Goal: Task Accomplishment & Management: Manage account settings

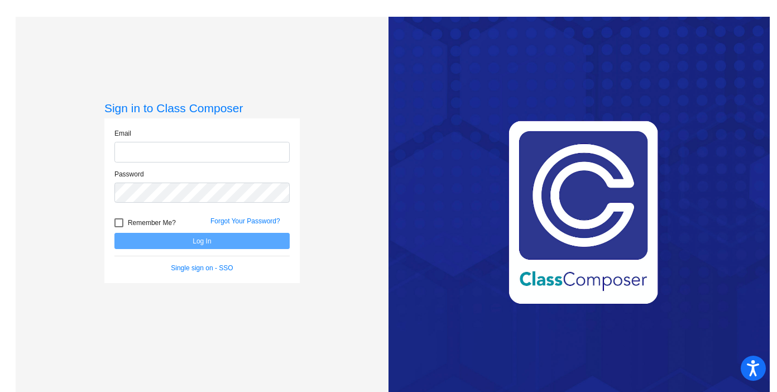
type input "[EMAIL_ADDRESS][DOMAIN_NAME]"
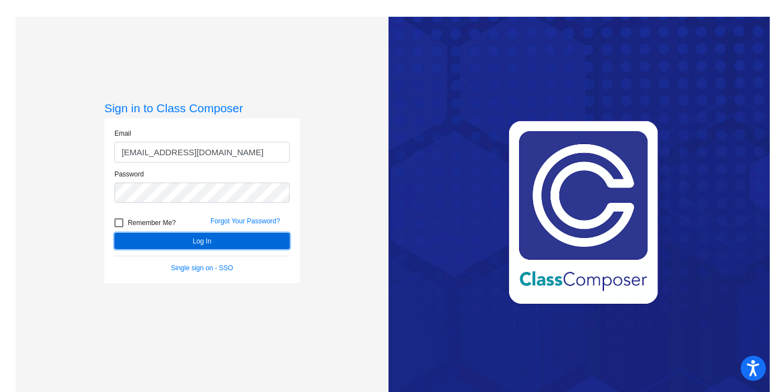
click at [229, 245] on button "Log In" at bounding box center [201, 241] width 175 height 16
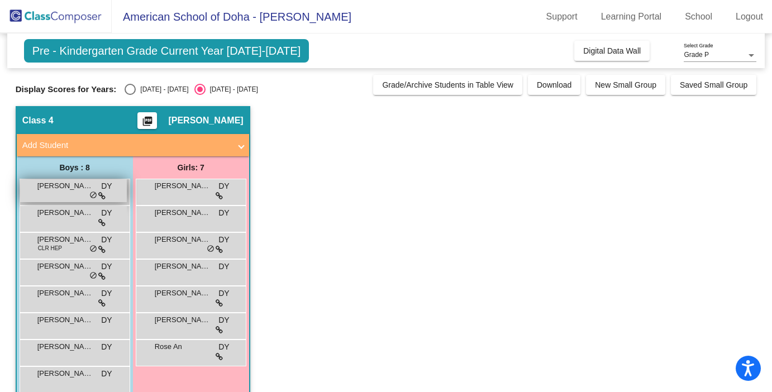
click at [62, 185] on span "[PERSON_NAME] [PERSON_NAME]" at bounding box center [65, 185] width 56 height 11
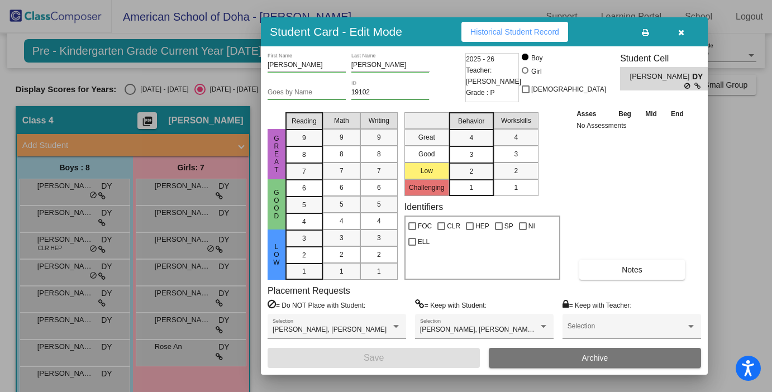
click at [64, 214] on div at bounding box center [386, 196] width 772 height 392
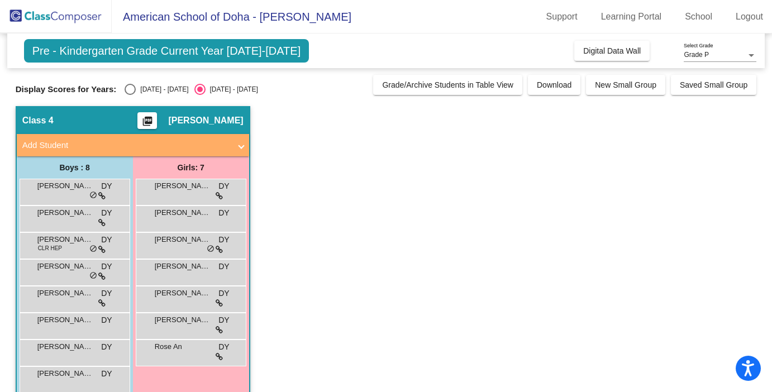
click at [64, 214] on span "[PERSON_NAME]" at bounding box center [65, 212] width 56 height 11
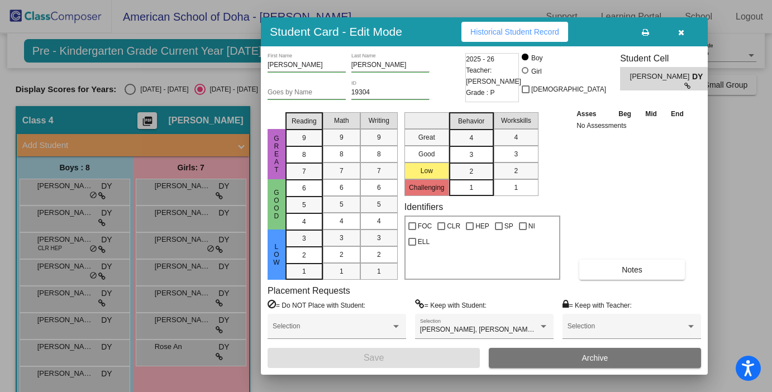
click at [66, 241] on div at bounding box center [386, 196] width 772 height 392
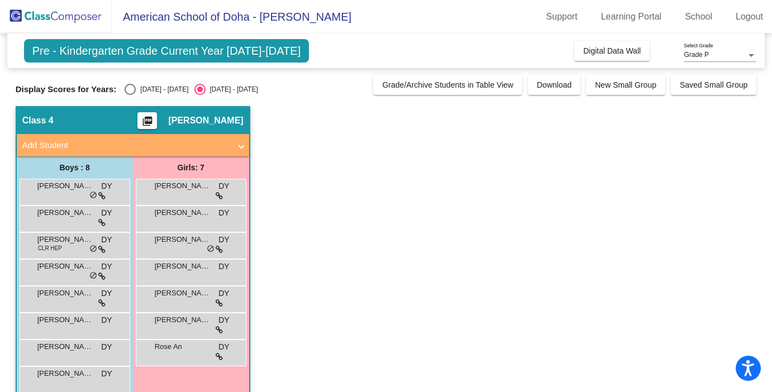
click at [66, 241] on span "[PERSON_NAME]" at bounding box center [65, 239] width 56 height 11
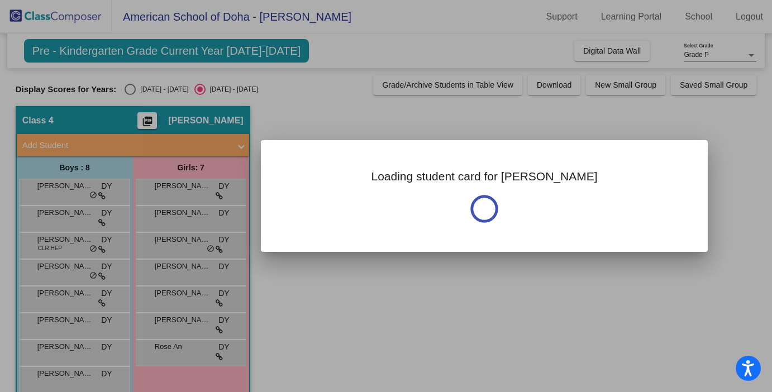
click at [66, 241] on div at bounding box center [386, 196] width 772 height 392
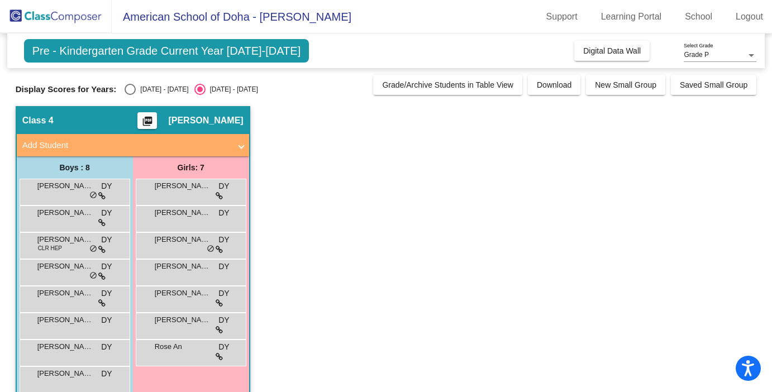
click at [66, 241] on span "[PERSON_NAME]" at bounding box center [65, 239] width 56 height 11
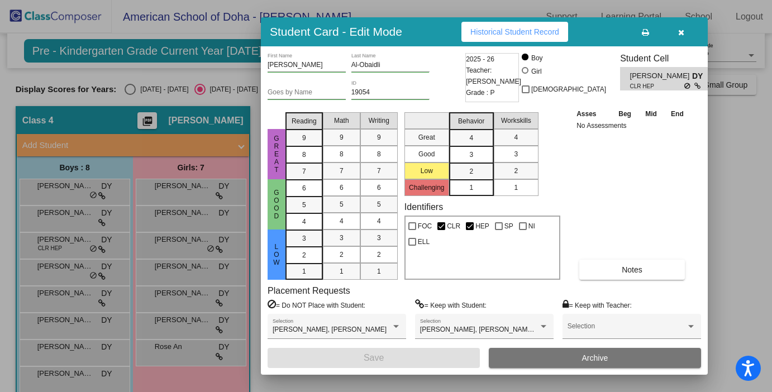
click at [52, 269] on div at bounding box center [386, 196] width 772 height 392
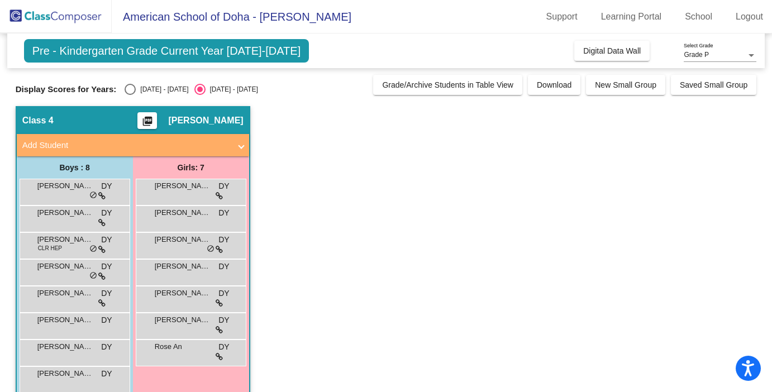
click at [52, 269] on span "[PERSON_NAME]" at bounding box center [65, 266] width 56 height 11
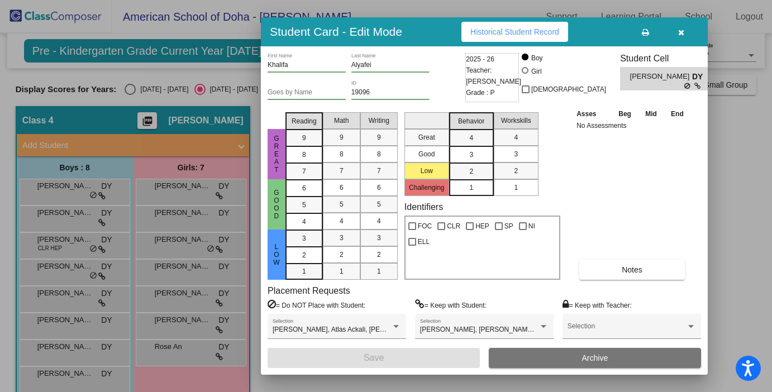
click at [53, 297] on div at bounding box center [386, 196] width 772 height 392
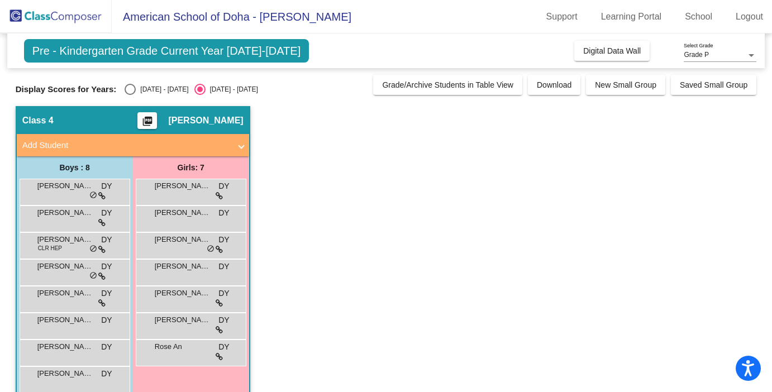
click at [53, 297] on span "[PERSON_NAME] [PERSON_NAME]" at bounding box center [65, 293] width 56 height 11
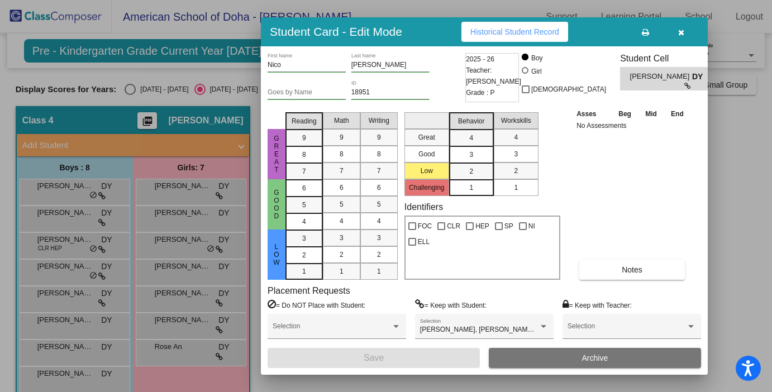
click at [45, 327] on div at bounding box center [386, 196] width 772 height 392
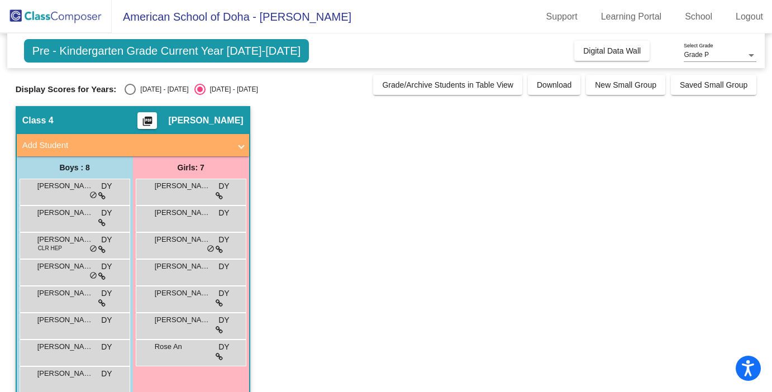
click at [45, 327] on div "[PERSON_NAME] DY lock do_not_disturb_alt" at bounding box center [73, 324] width 107 height 23
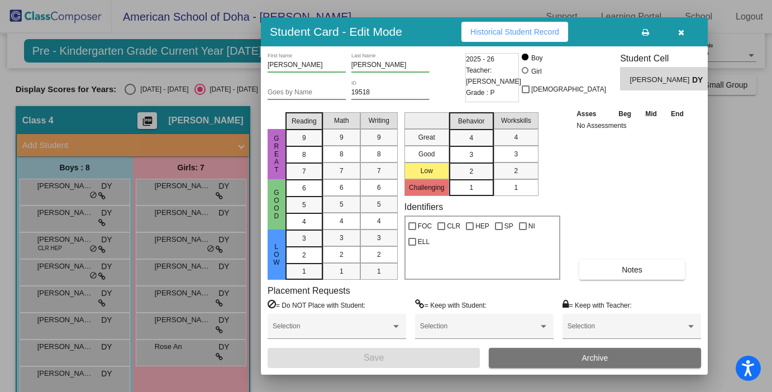
click at [52, 353] on div at bounding box center [386, 196] width 772 height 392
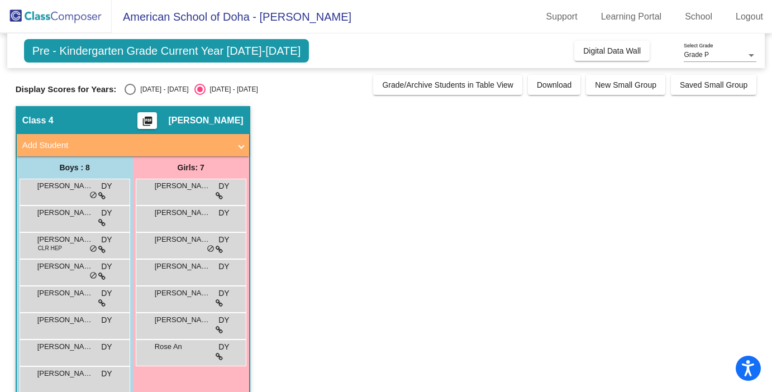
click at [52, 353] on div "[PERSON_NAME] DY lock do_not_disturb_alt" at bounding box center [73, 351] width 107 height 23
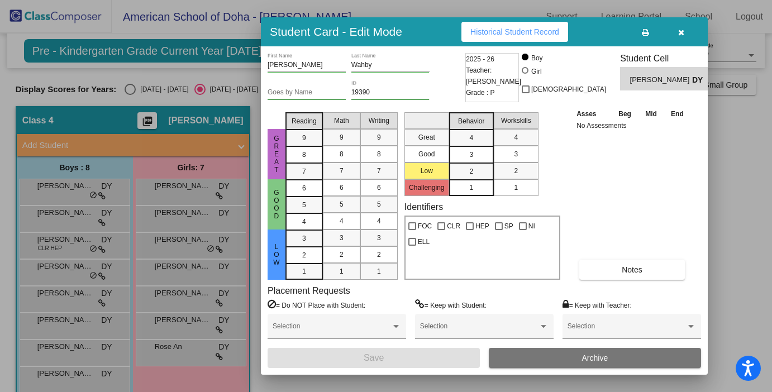
click at [52, 376] on div at bounding box center [386, 196] width 772 height 392
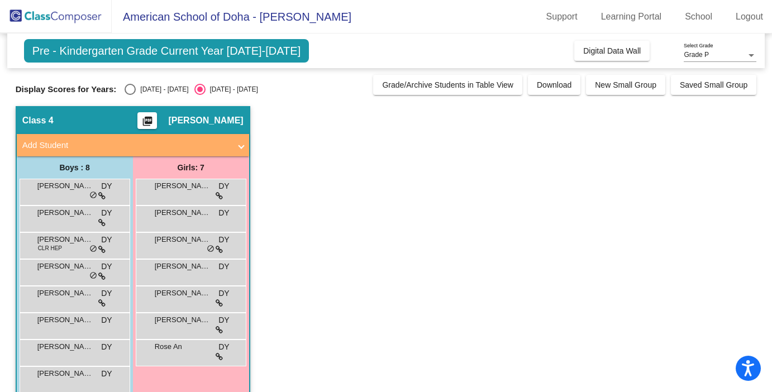
click at [52, 376] on span "[PERSON_NAME]" at bounding box center [65, 373] width 56 height 11
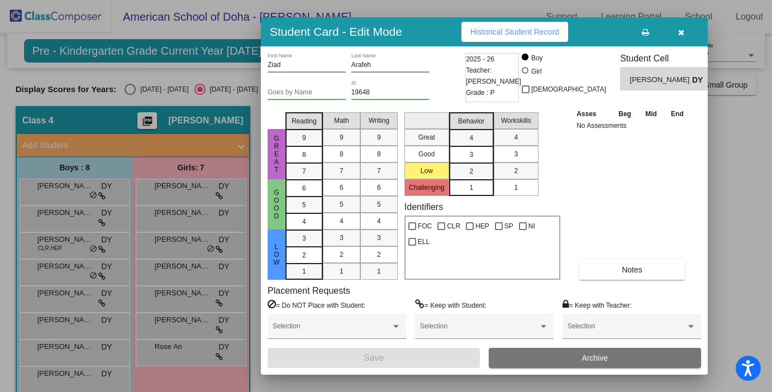
click at [178, 192] on div at bounding box center [386, 196] width 772 height 392
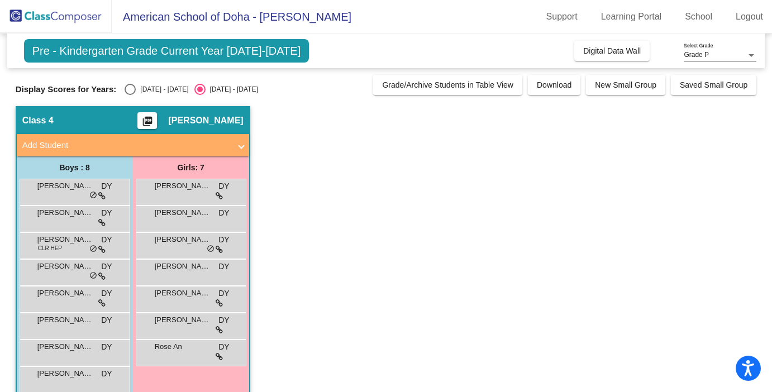
click at [178, 192] on div "[PERSON_NAME] DY lock do_not_disturb_alt" at bounding box center [190, 190] width 107 height 23
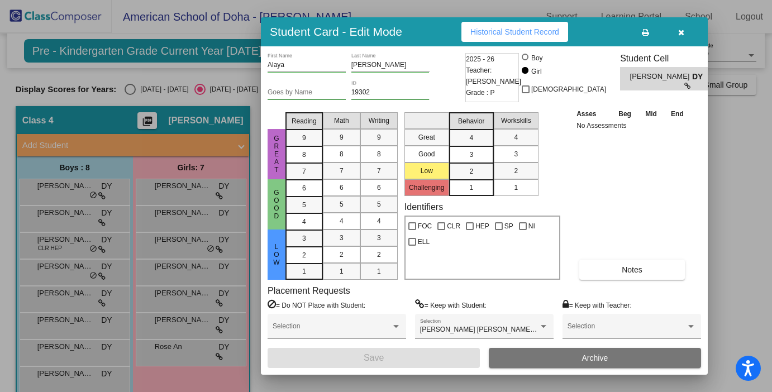
click at [179, 213] on div at bounding box center [386, 196] width 772 height 392
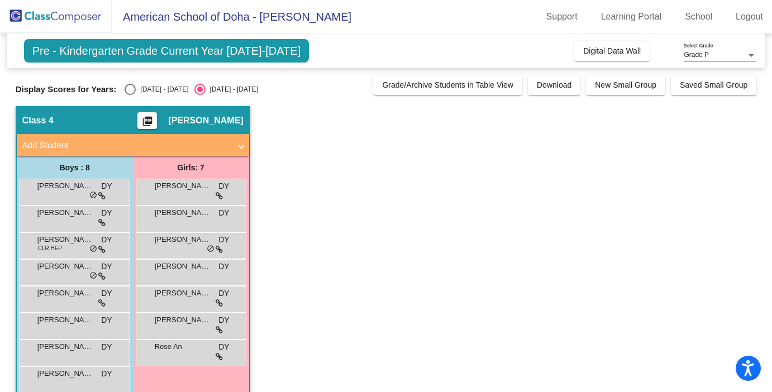
click at [179, 213] on span "[PERSON_NAME]" at bounding box center [183, 212] width 56 height 11
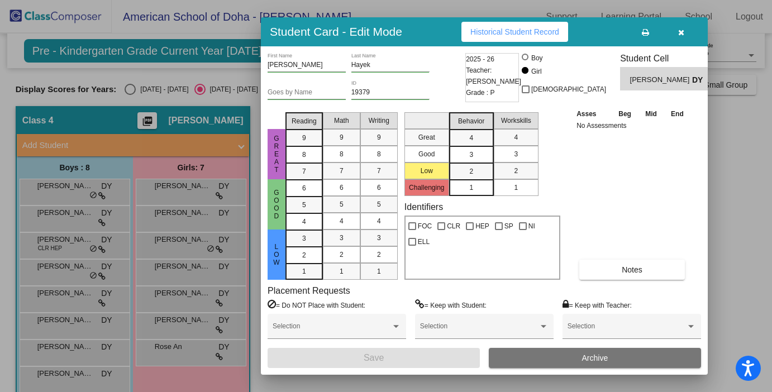
click at [185, 240] on div at bounding box center [386, 196] width 772 height 392
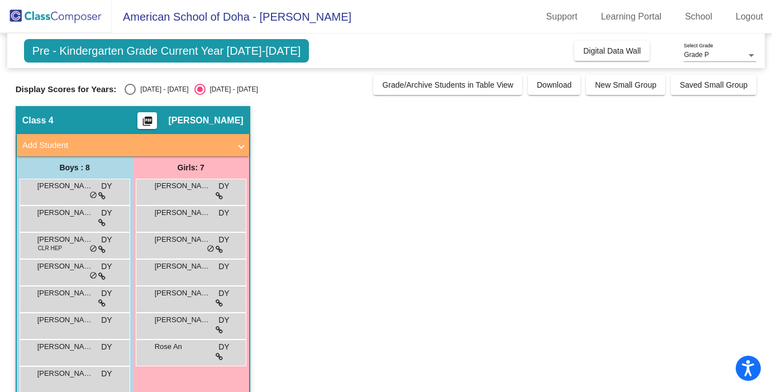
click at [185, 240] on span "[PERSON_NAME]" at bounding box center [183, 239] width 56 height 11
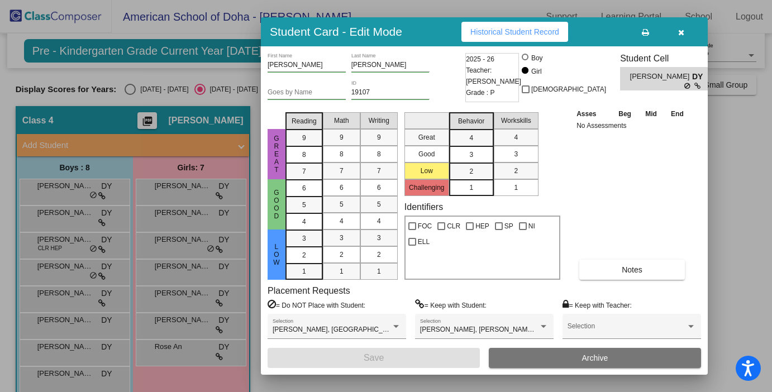
click at [185, 274] on div at bounding box center [386, 196] width 772 height 392
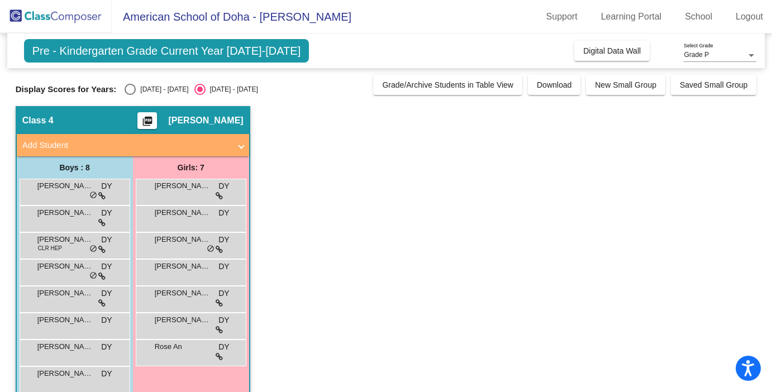
click at [185, 274] on div "[PERSON_NAME] DY lock do_not_disturb_alt" at bounding box center [190, 271] width 107 height 23
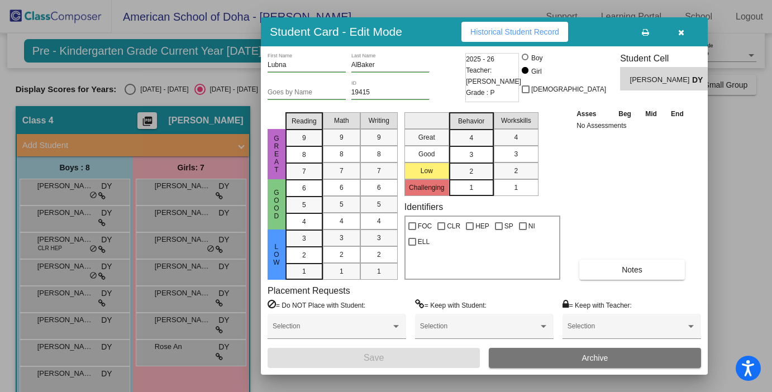
click at [188, 301] on div at bounding box center [386, 196] width 772 height 392
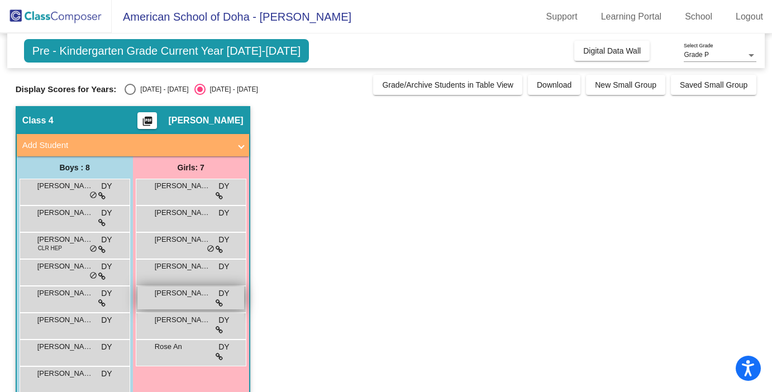
click at [188, 301] on div "[PERSON_NAME] [PERSON_NAME] lock do_not_disturb_alt" at bounding box center [190, 297] width 107 height 23
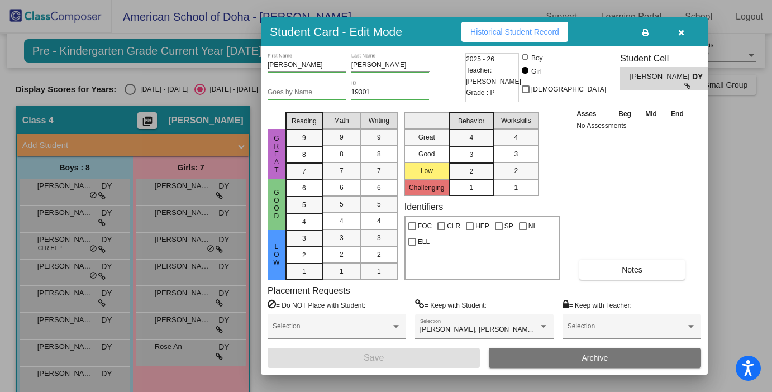
click at [185, 328] on div at bounding box center [386, 196] width 772 height 392
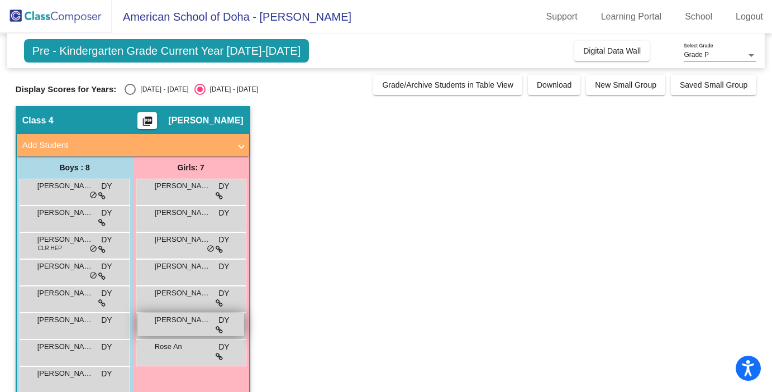
click at [185, 326] on div "[PERSON_NAME] DY lock do_not_disturb_alt" at bounding box center [190, 324] width 107 height 23
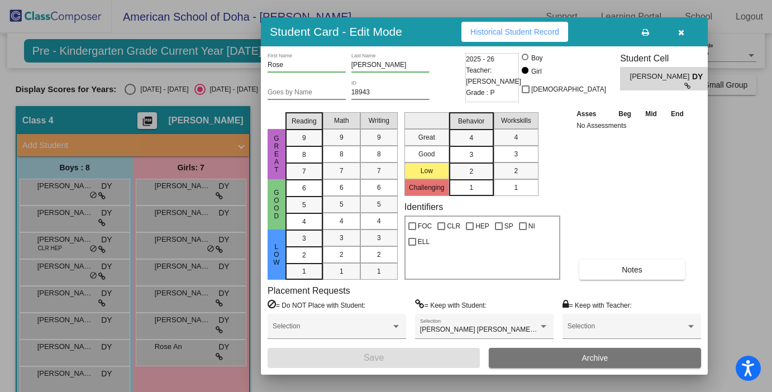
click at [186, 354] on div at bounding box center [386, 196] width 772 height 392
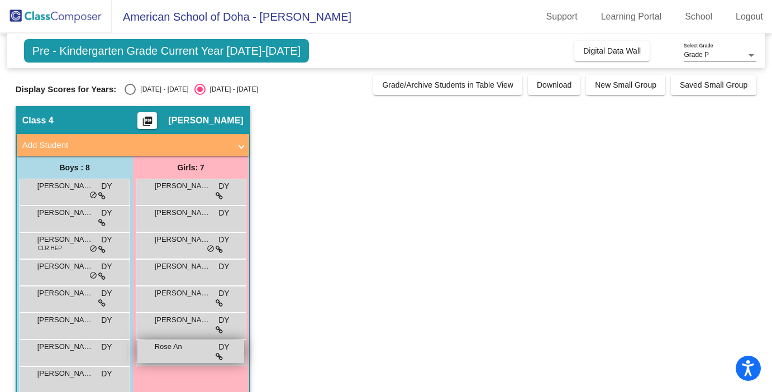
click at [186, 353] on div "Rose An DY lock do_not_disturb_alt" at bounding box center [190, 351] width 107 height 23
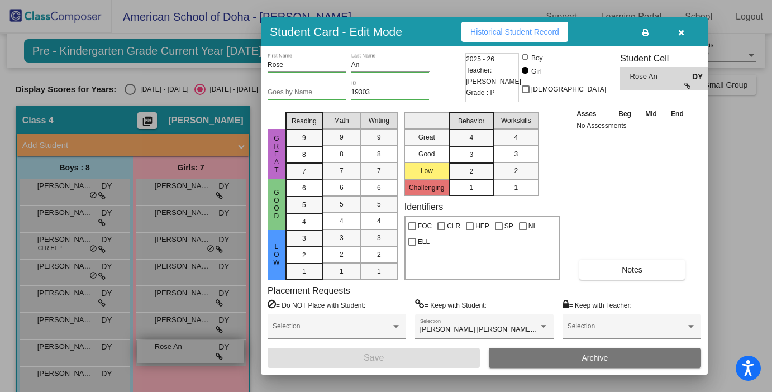
click at [186, 353] on div at bounding box center [386, 196] width 772 height 392
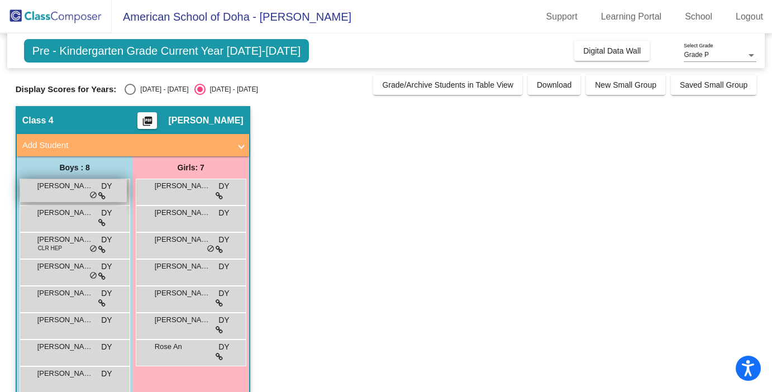
click at [74, 197] on div "[PERSON_NAME] [PERSON_NAME] DY lock do_not_disturb_alt" at bounding box center [73, 190] width 107 height 23
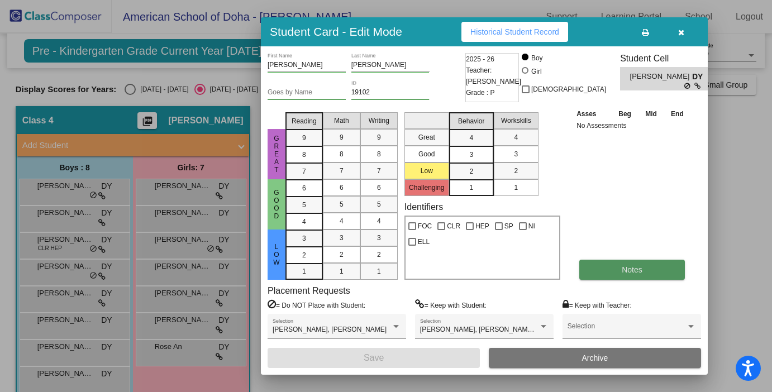
click at [625, 270] on span "Notes" at bounding box center [631, 269] width 21 height 9
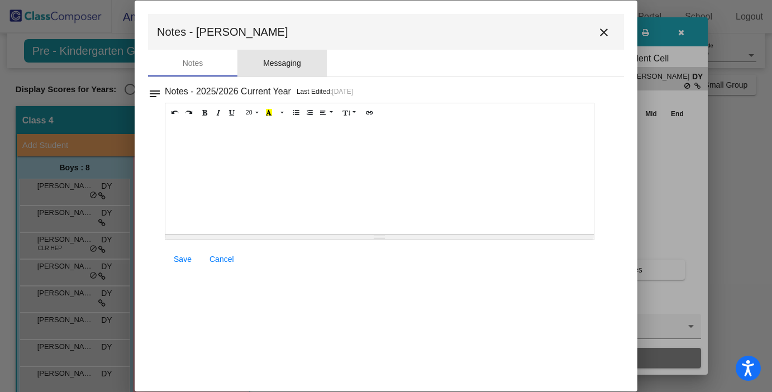
click at [299, 64] on div "Messaging" at bounding box center [282, 64] width 38 height 12
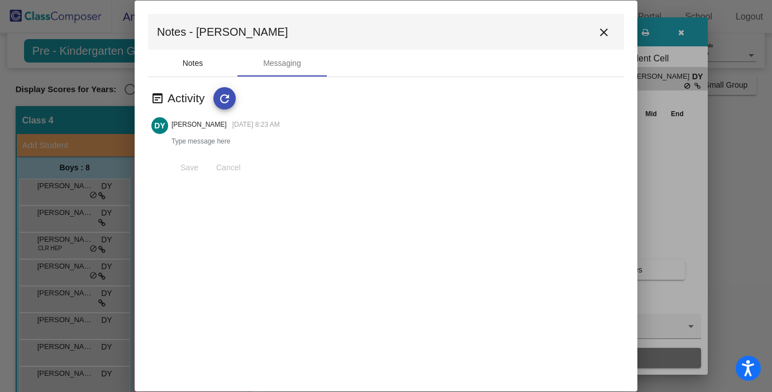
click at [189, 64] on div "Notes" at bounding box center [193, 64] width 21 height 12
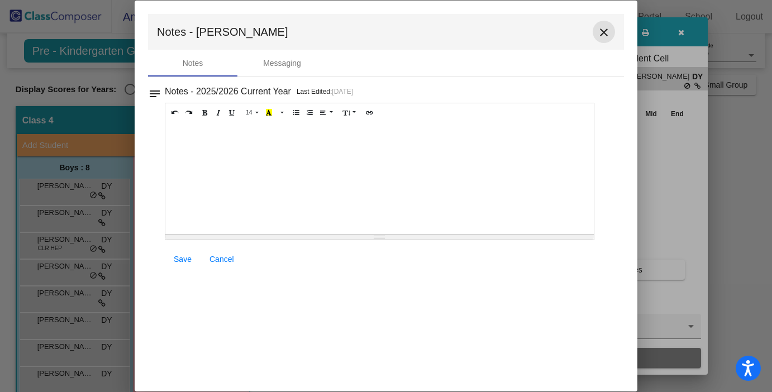
click at [602, 31] on mat-icon "close" at bounding box center [603, 32] width 13 height 13
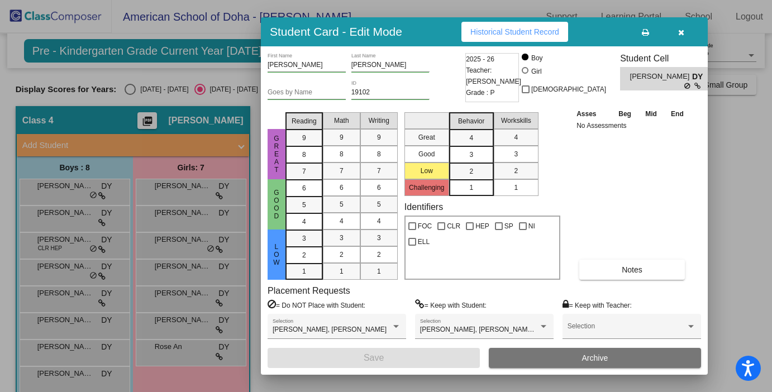
click at [63, 216] on div at bounding box center [386, 196] width 772 height 392
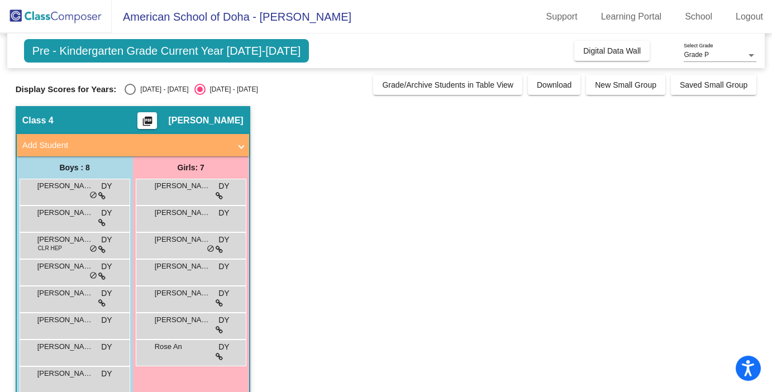
click at [63, 216] on span "[PERSON_NAME]" at bounding box center [65, 212] width 56 height 11
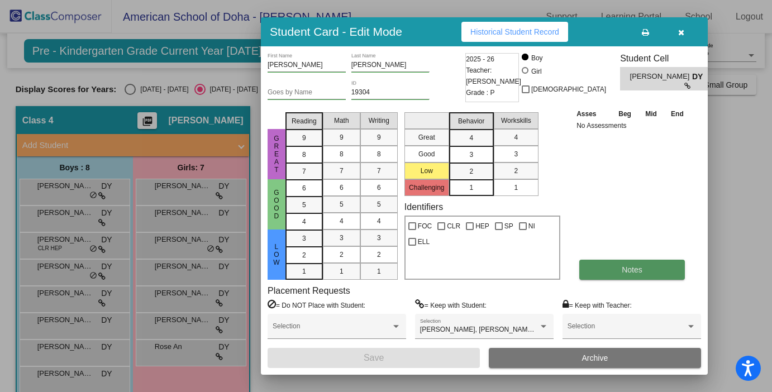
click at [612, 275] on button "Notes" at bounding box center [632, 270] width 106 height 20
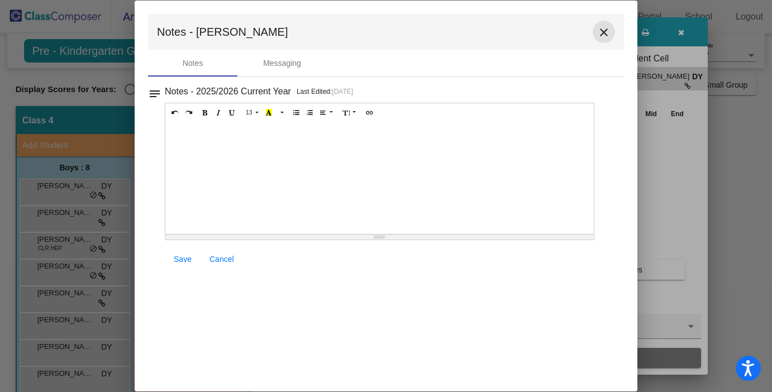
click at [602, 31] on mat-icon "close" at bounding box center [603, 32] width 13 height 13
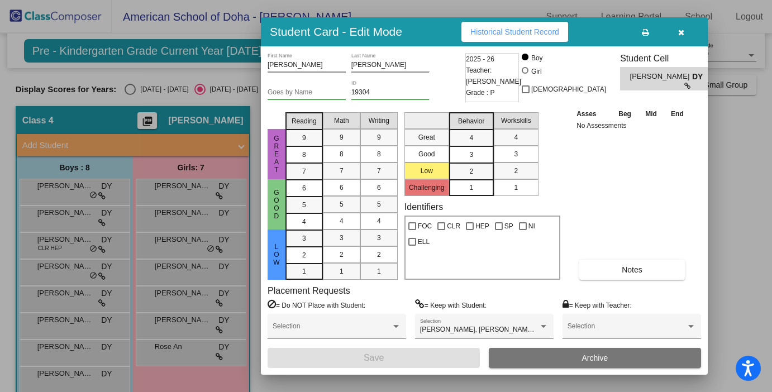
click at [56, 243] on div at bounding box center [386, 196] width 772 height 392
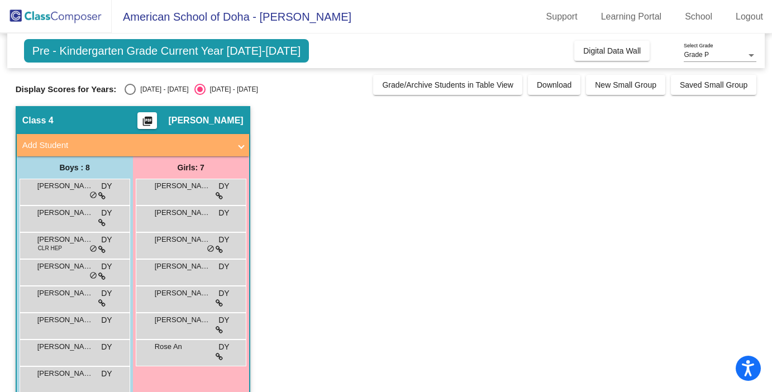
click at [56, 244] on span "CLR HEP" at bounding box center [50, 248] width 24 height 8
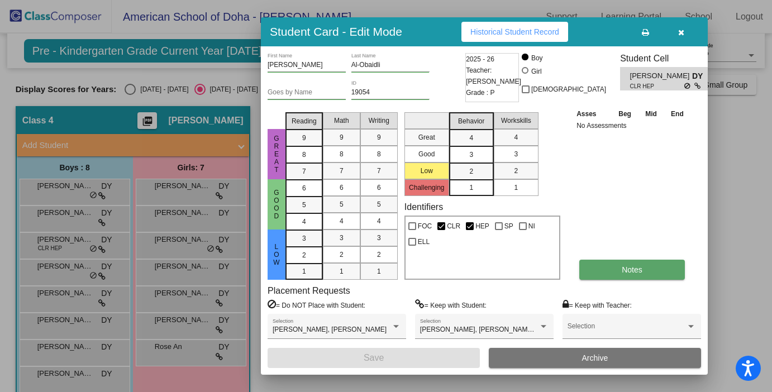
click at [619, 268] on button "Notes" at bounding box center [632, 270] width 106 height 20
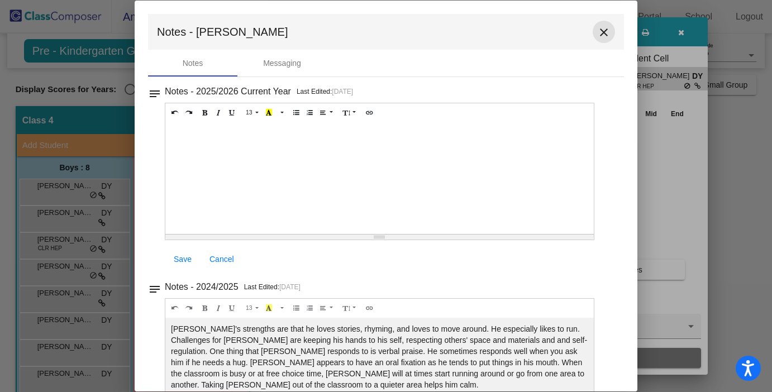
click at [597, 32] on mat-icon "close" at bounding box center [603, 32] width 13 height 13
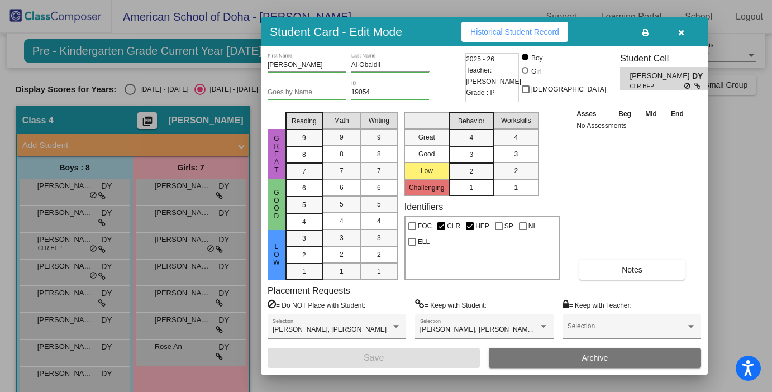
click at [53, 197] on div at bounding box center [386, 196] width 772 height 392
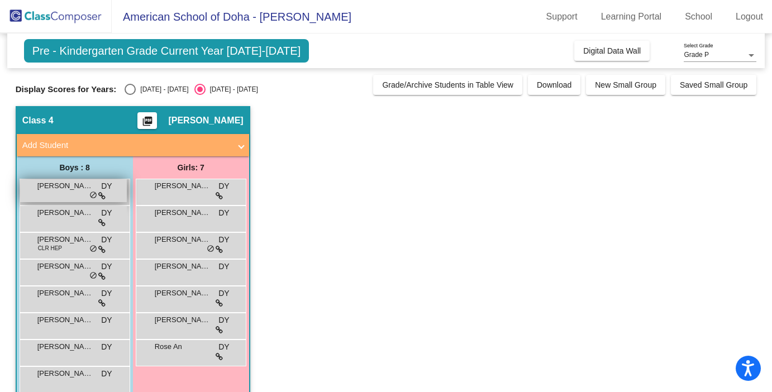
click at [52, 194] on div "[PERSON_NAME] [PERSON_NAME] DY lock do_not_disturb_alt" at bounding box center [73, 190] width 107 height 23
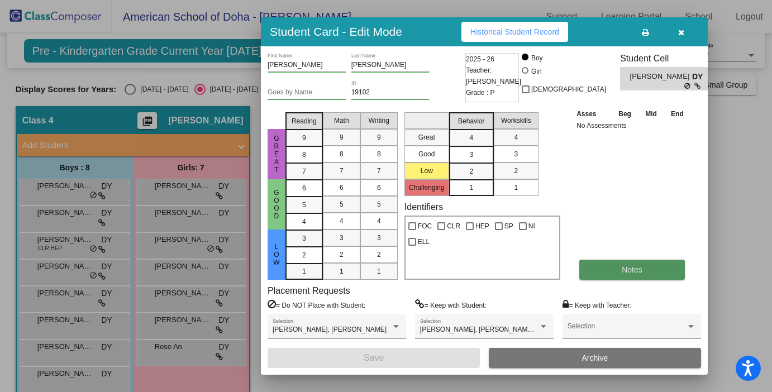
click at [604, 273] on button "Notes" at bounding box center [632, 270] width 106 height 20
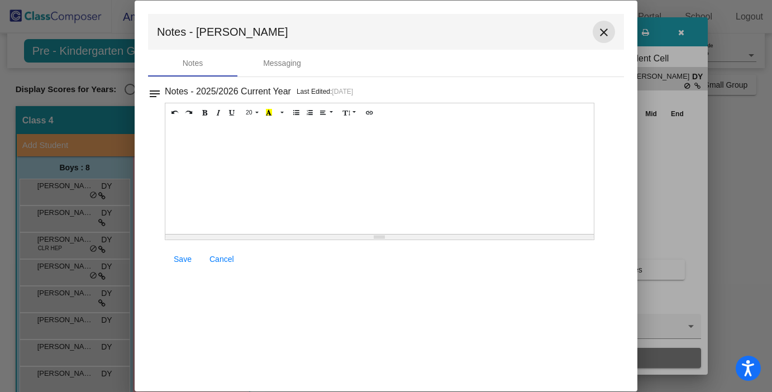
click at [602, 33] on mat-icon "close" at bounding box center [603, 32] width 13 height 13
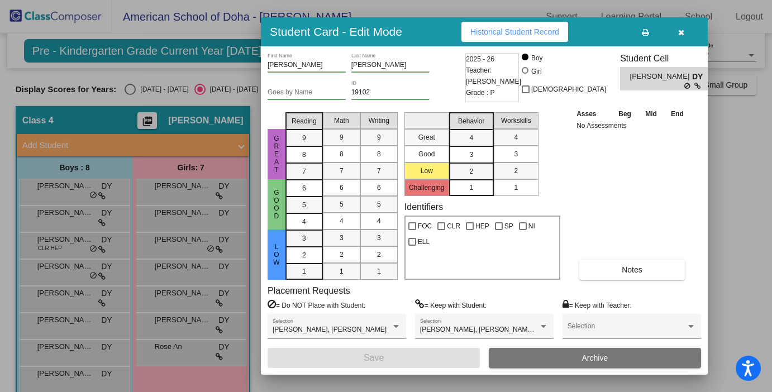
click at [46, 214] on div at bounding box center [386, 196] width 772 height 392
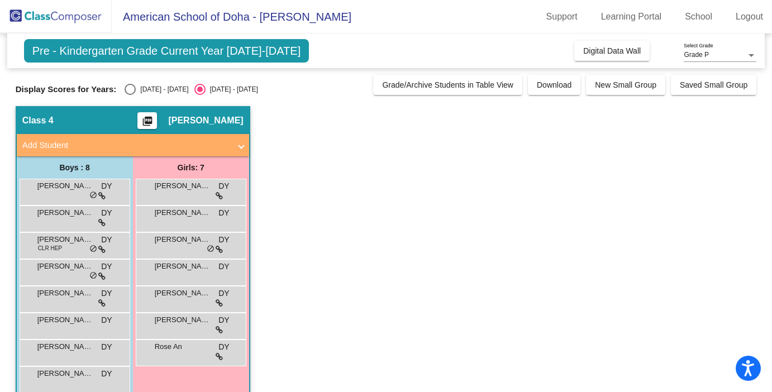
click at [46, 214] on span "[PERSON_NAME]" at bounding box center [65, 212] width 56 height 11
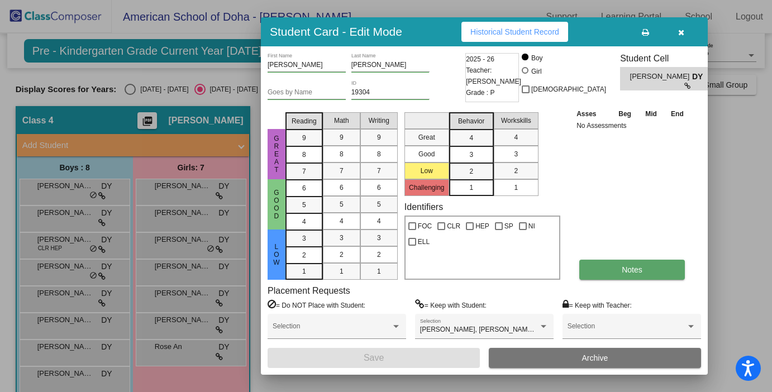
click at [587, 266] on button "Notes" at bounding box center [632, 270] width 106 height 20
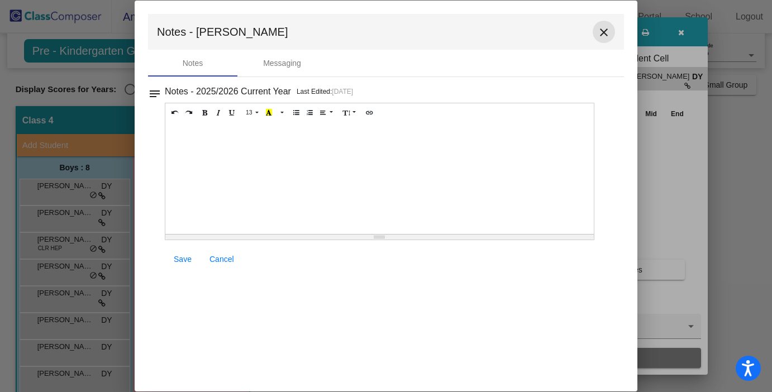
click at [602, 32] on mat-icon "close" at bounding box center [603, 32] width 13 height 13
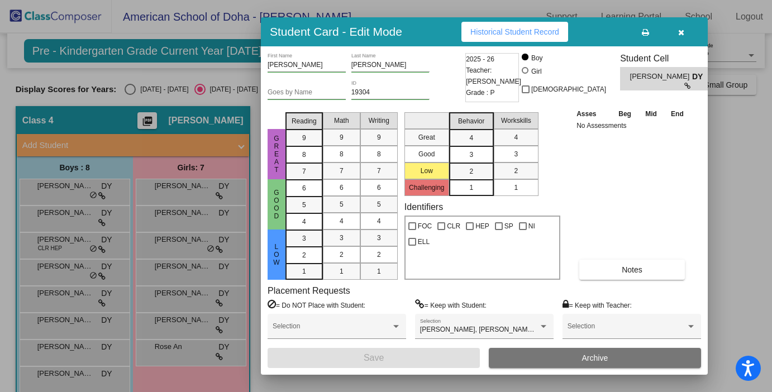
click at [70, 274] on div at bounding box center [386, 196] width 772 height 392
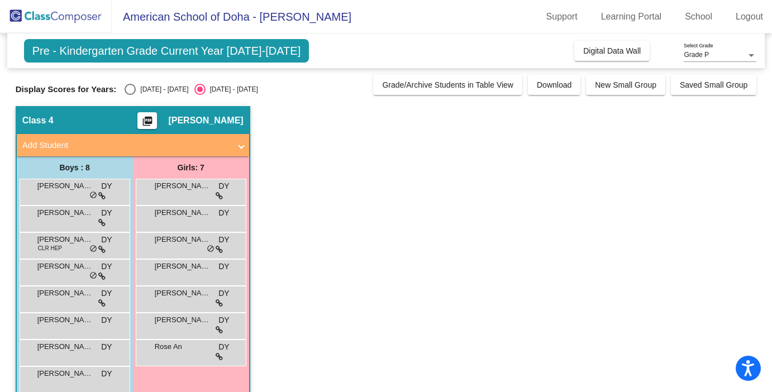
click at [70, 274] on div "[PERSON_NAME] DY lock do_not_disturb_alt" at bounding box center [73, 271] width 107 height 23
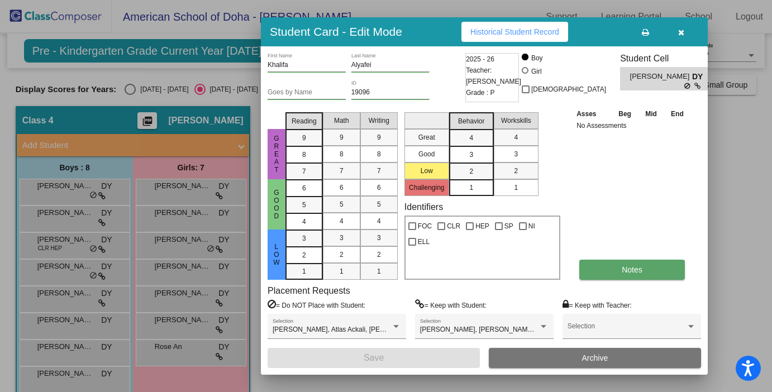
click at [614, 270] on button "Notes" at bounding box center [632, 270] width 106 height 20
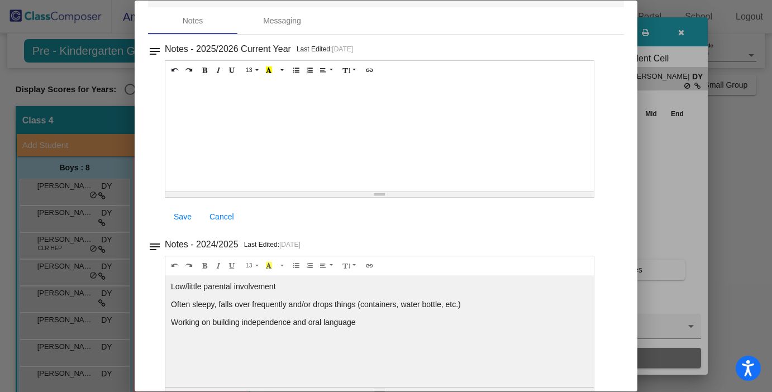
scroll to position [58, 0]
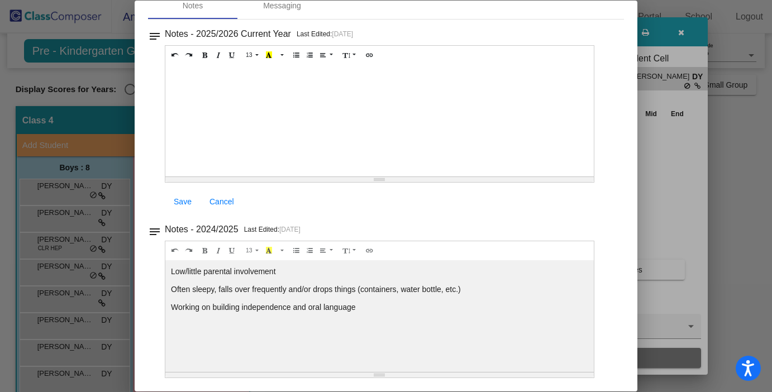
click at [76, 321] on div at bounding box center [386, 196] width 772 height 392
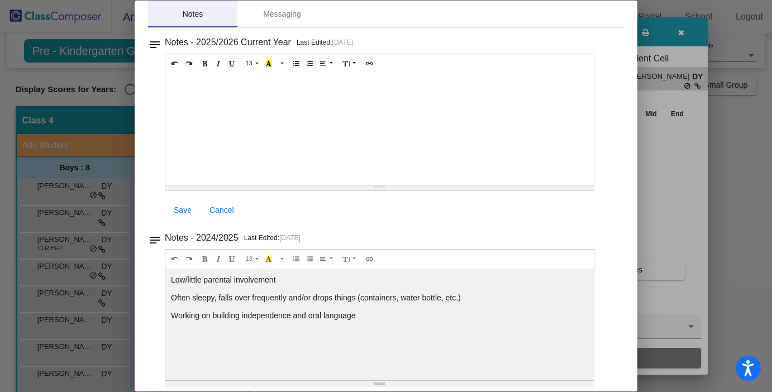
scroll to position [0, 0]
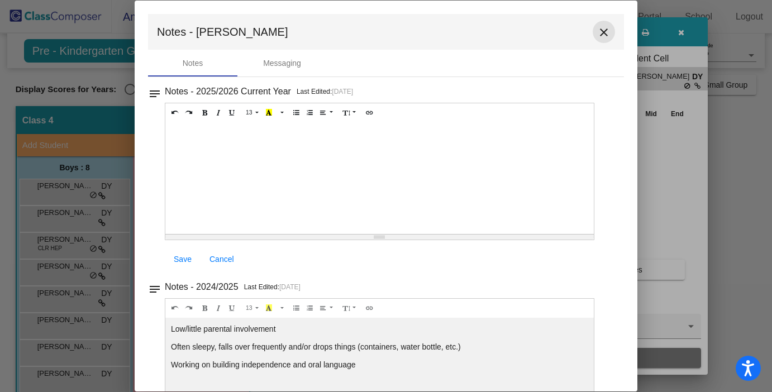
click at [597, 33] on mat-icon "close" at bounding box center [603, 32] width 13 height 13
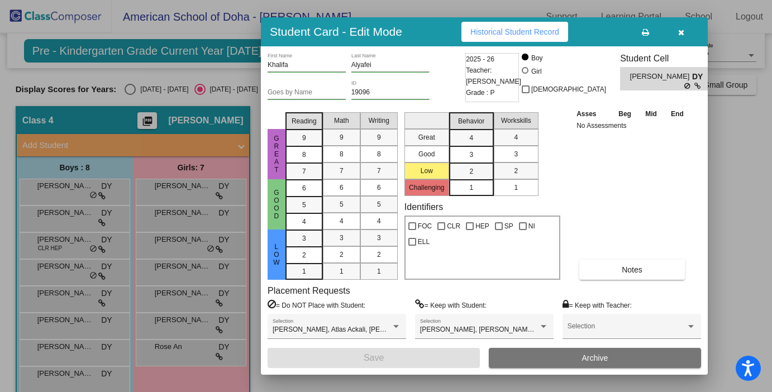
click at [61, 327] on div at bounding box center [386, 196] width 772 height 392
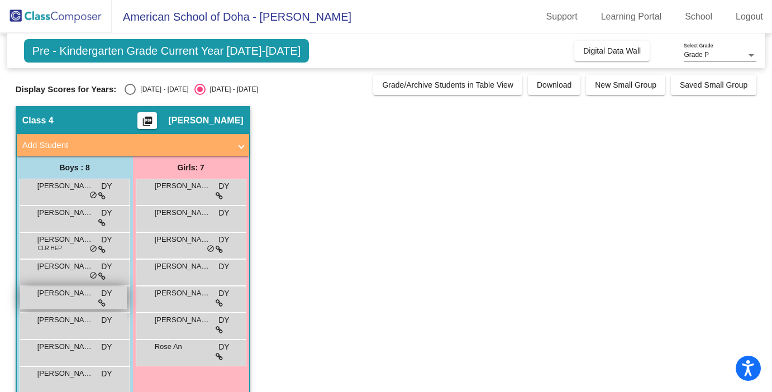
click at [59, 296] on span "[PERSON_NAME] [PERSON_NAME]" at bounding box center [65, 293] width 56 height 11
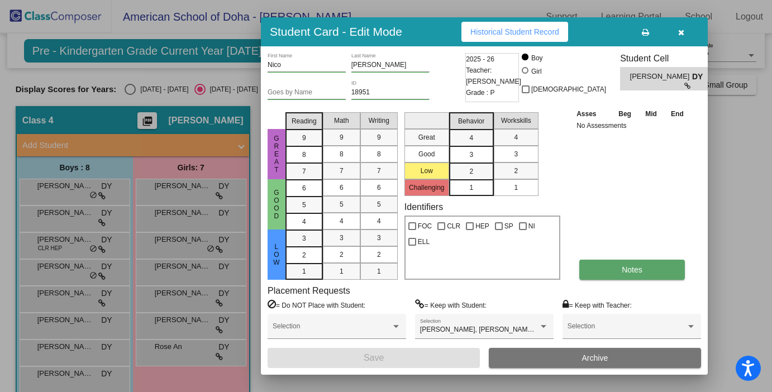
click at [615, 275] on button "Notes" at bounding box center [632, 270] width 106 height 20
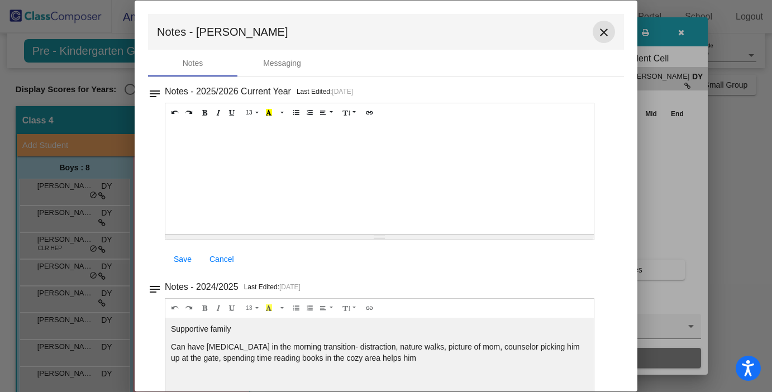
click at [598, 35] on mat-icon "close" at bounding box center [603, 32] width 13 height 13
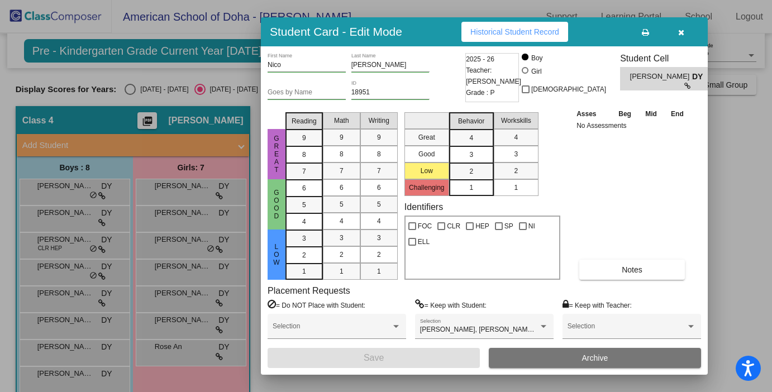
click at [60, 327] on div at bounding box center [386, 196] width 772 height 392
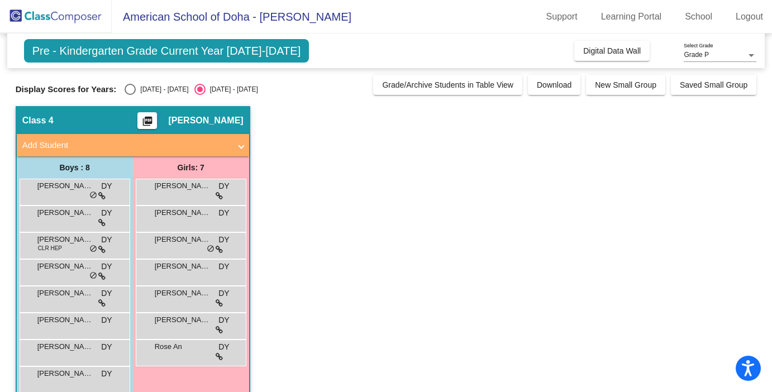
click at [60, 327] on div "[PERSON_NAME] DY lock do_not_disturb_alt" at bounding box center [73, 324] width 107 height 23
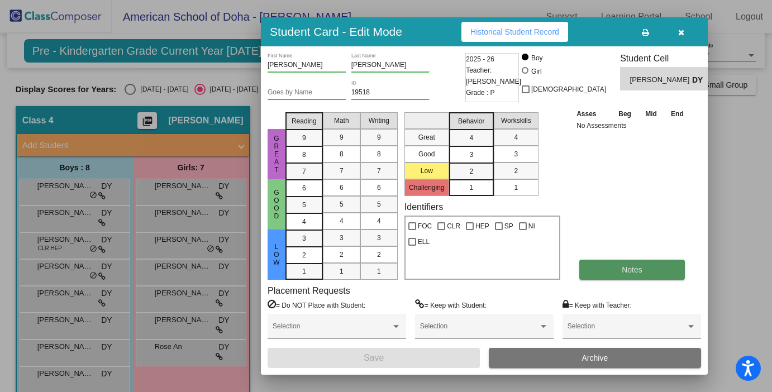
click at [615, 270] on button "Notes" at bounding box center [632, 270] width 106 height 20
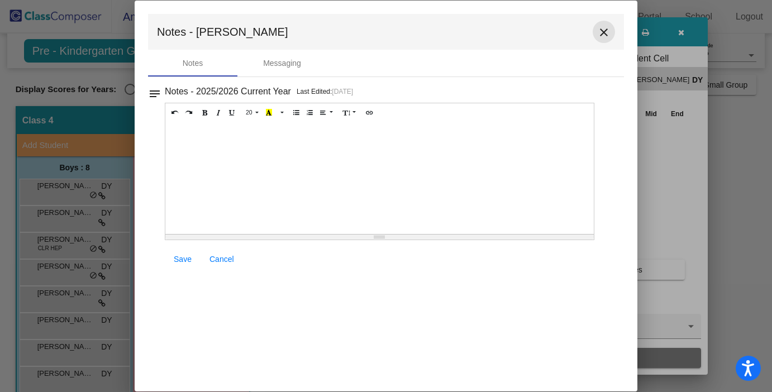
click at [601, 34] on mat-icon "close" at bounding box center [603, 32] width 13 height 13
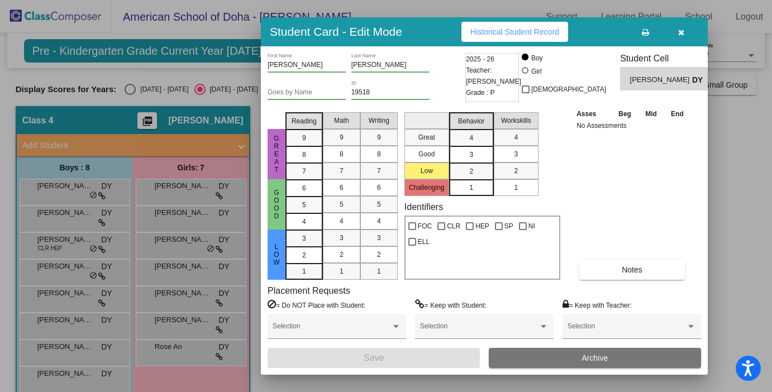
click at [70, 356] on div at bounding box center [386, 196] width 772 height 392
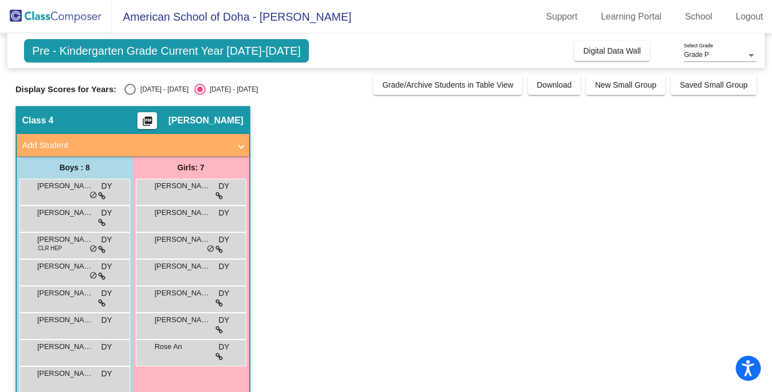
click at [70, 356] on div "[PERSON_NAME] DY lock do_not_disturb_alt" at bounding box center [73, 351] width 107 height 23
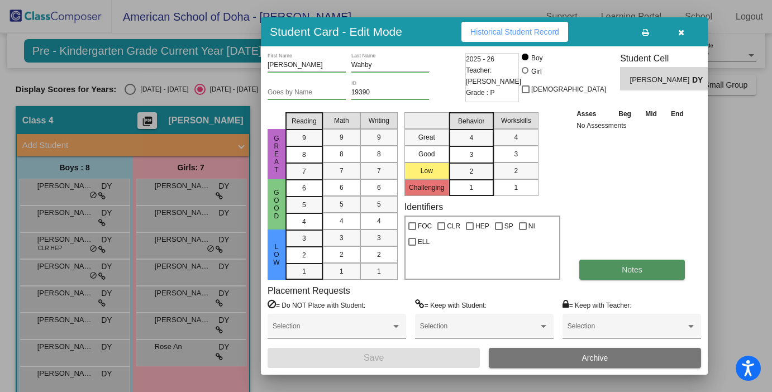
click at [610, 274] on button "Notes" at bounding box center [632, 270] width 106 height 20
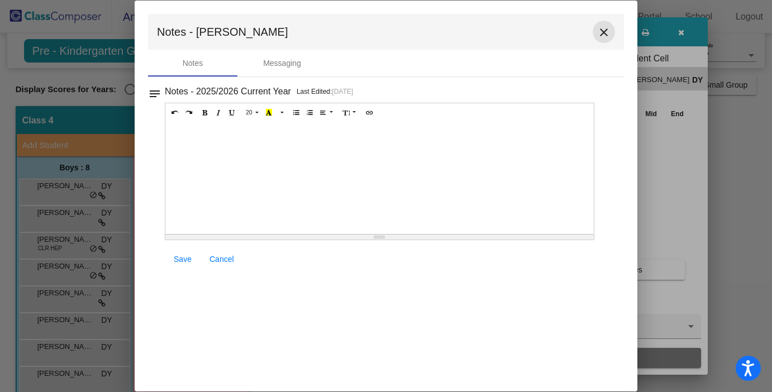
click at [601, 32] on mat-icon "close" at bounding box center [603, 32] width 13 height 13
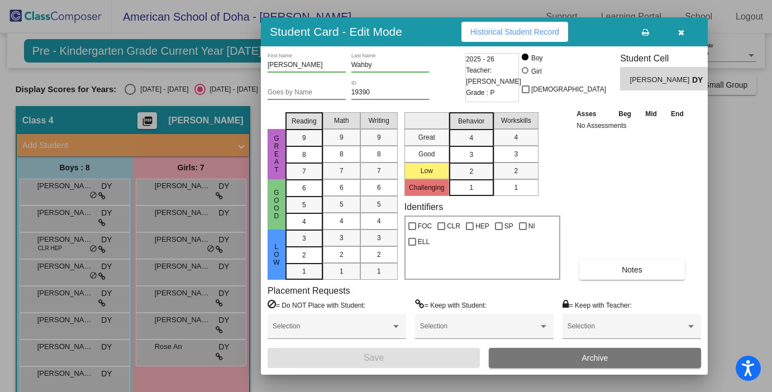
click at [60, 377] on div at bounding box center [386, 196] width 772 height 392
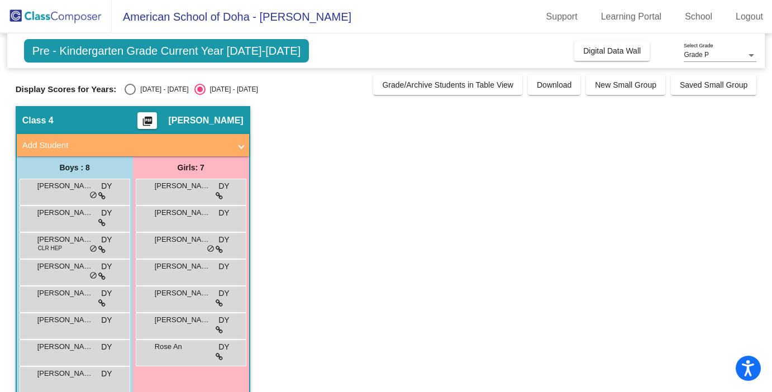
click at [60, 377] on span "[PERSON_NAME]" at bounding box center [65, 373] width 56 height 11
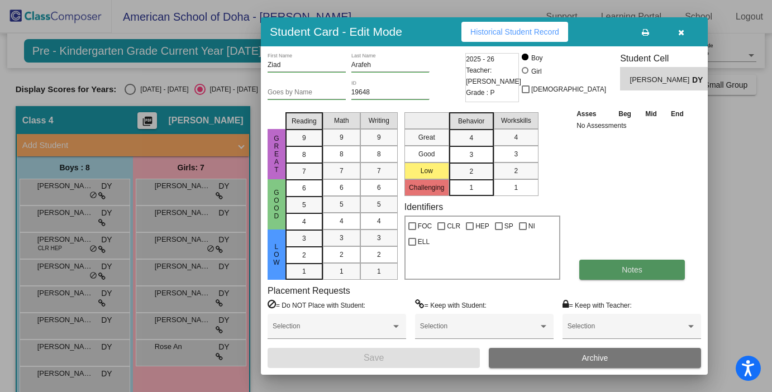
click at [610, 269] on button "Notes" at bounding box center [632, 270] width 106 height 20
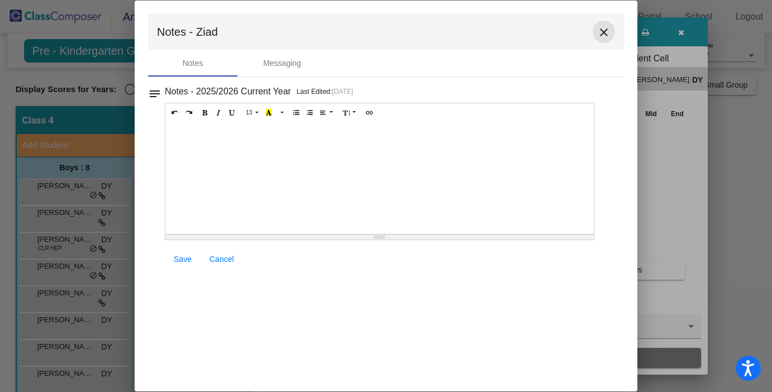
click at [602, 33] on mat-icon "close" at bounding box center [603, 32] width 13 height 13
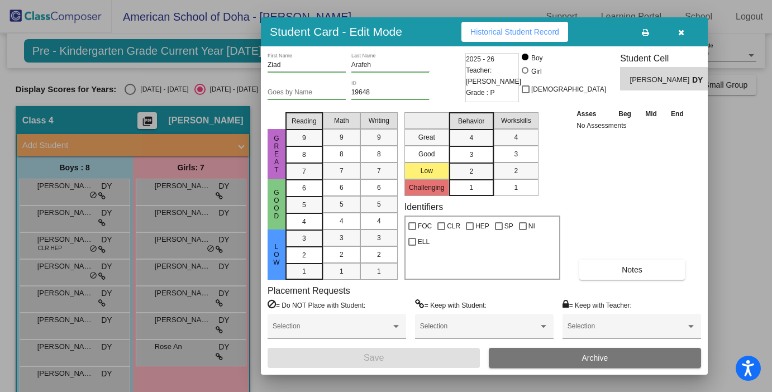
click at [189, 191] on div at bounding box center [386, 196] width 772 height 392
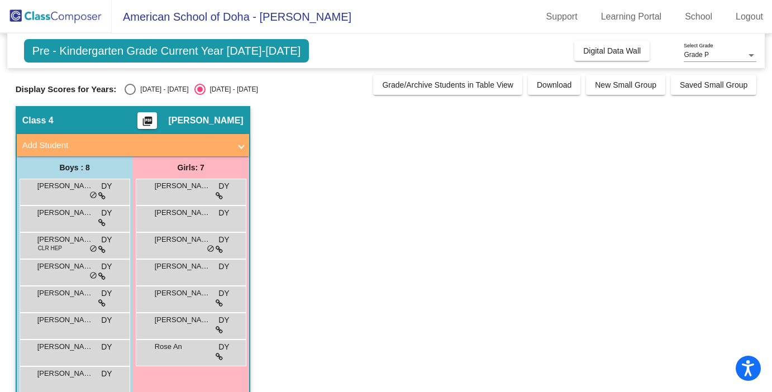
click at [189, 191] on div "[PERSON_NAME] DY lock do_not_disturb_alt" at bounding box center [190, 190] width 107 height 23
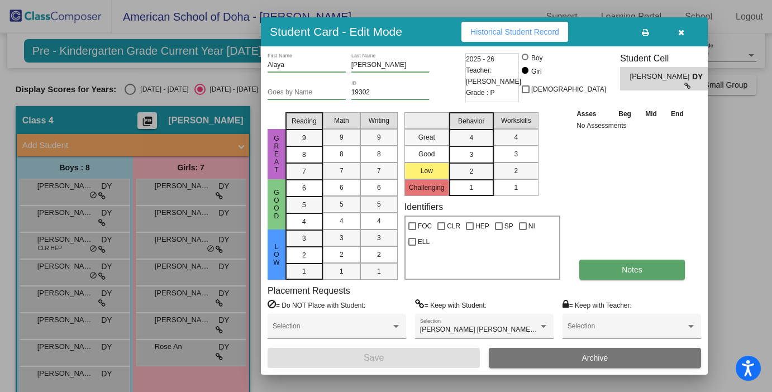
click at [622, 269] on span "Notes" at bounding box center [631, 269] width 21 height 9
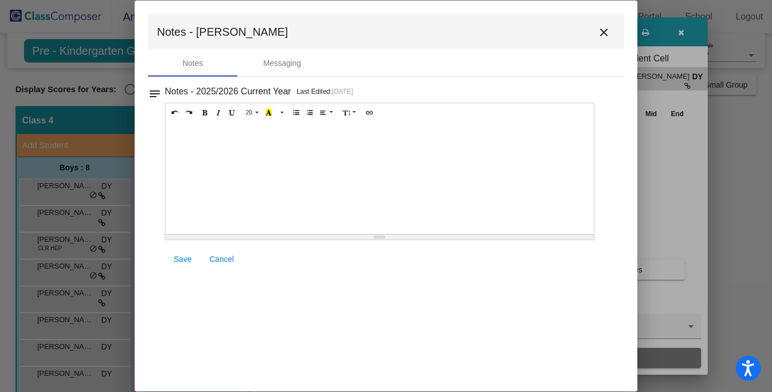
click at [604, 27] on mat-icon "close" at bounding box center [603, 32] width 13 height 13
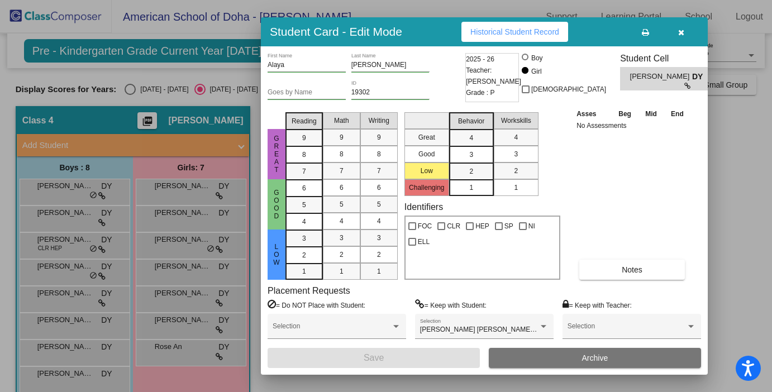
click at [190, 223] on div at bounding box center [386, 196] width 772 height 392
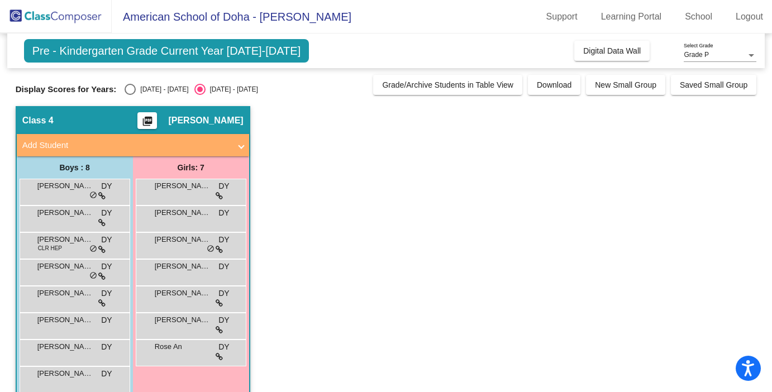
click at [190, 223] on div "[PERSON_NAME] DY lock do_not_disturb_alt" at bounding box center [190, 217] width 107 height 23
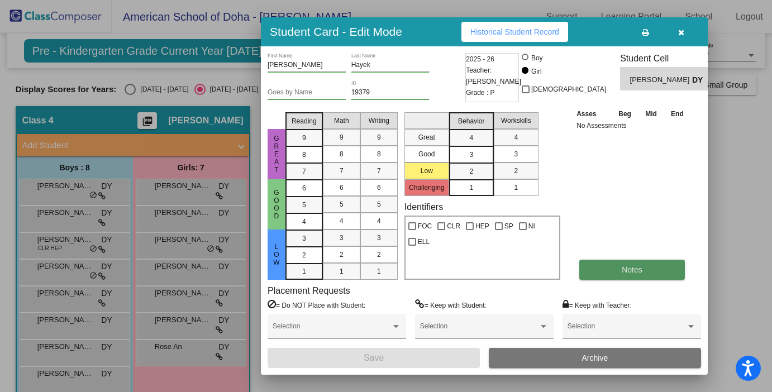
click at [647, 270] on button "Notes" at bounding box center [632, 270] width 106 height 20
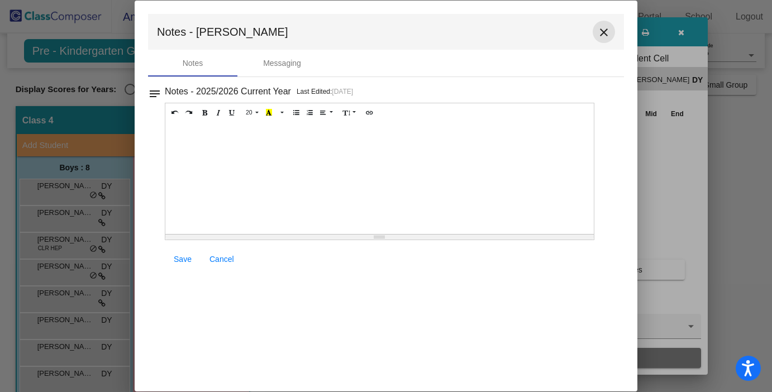
click at [601, 31] on mat-icon "close" at bounding box center [603, 32] width 13 height 13
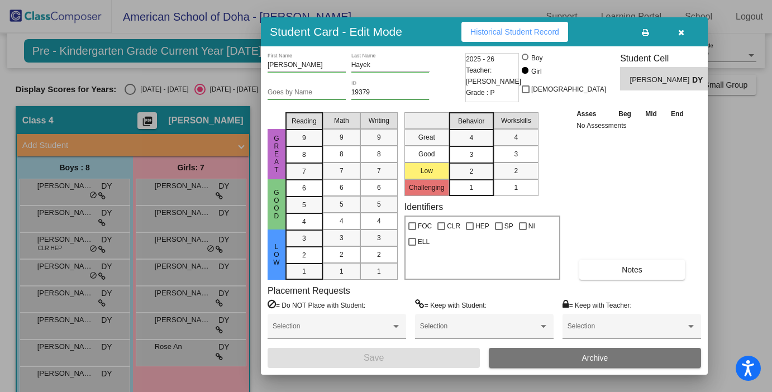
click at [204, 243] on div at bounding box center [386, 196] width 772 height 392
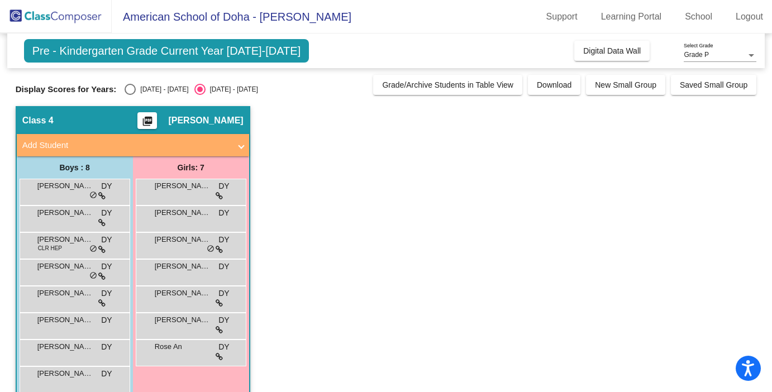
click at [204, 243] on span "[PERSON_NAME]" at bounding box center [183, 239] width 56 height 11
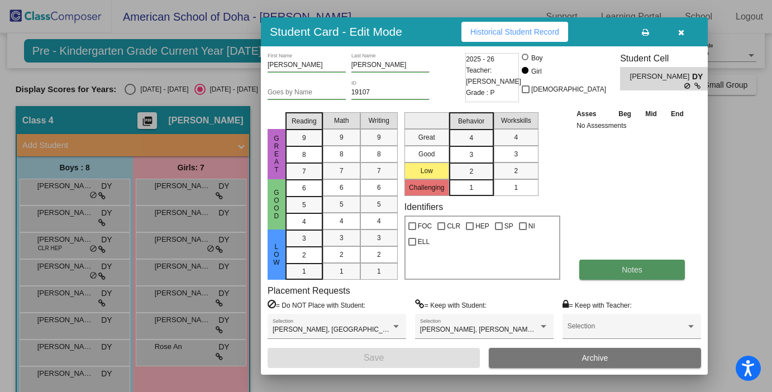
click at [623, 267] on span "Notes" at bounding box center [631, 269] width 21 height 9
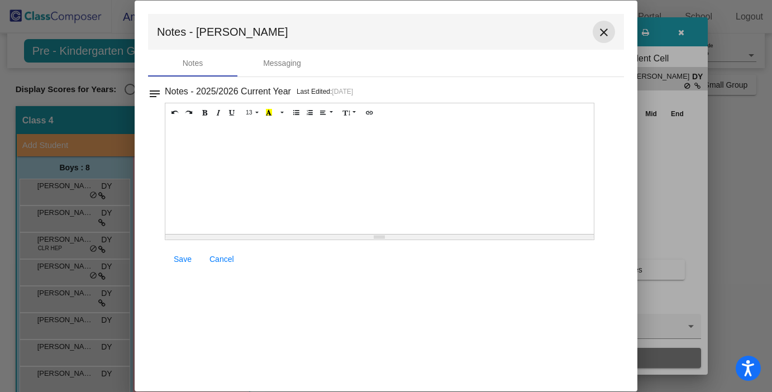
click at [601, 30] on mat-icon "close" at bounding box center [603, 32] width 13 height 13
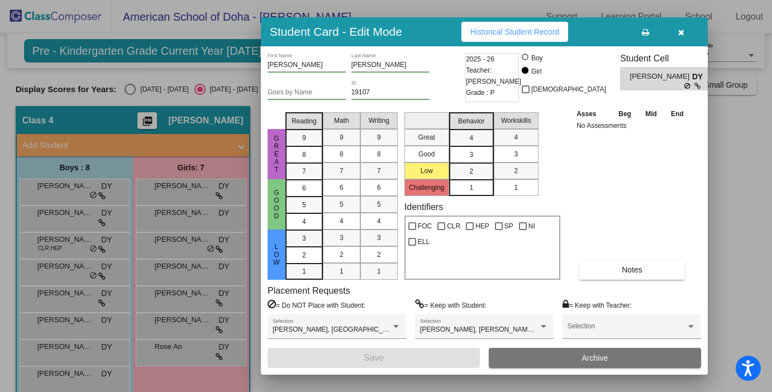
click at [181, 292] on div at bounding box center [386, 196] width 772 height 392
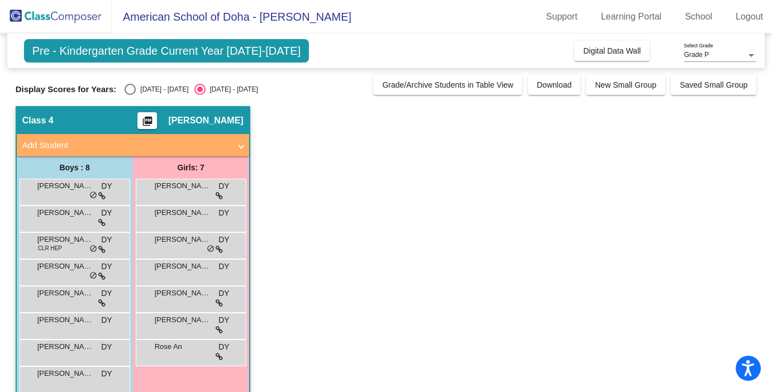
click at [181, 292] on span "[PERSON_NAME]" at bounding box center [183, 293] width 56 height 11
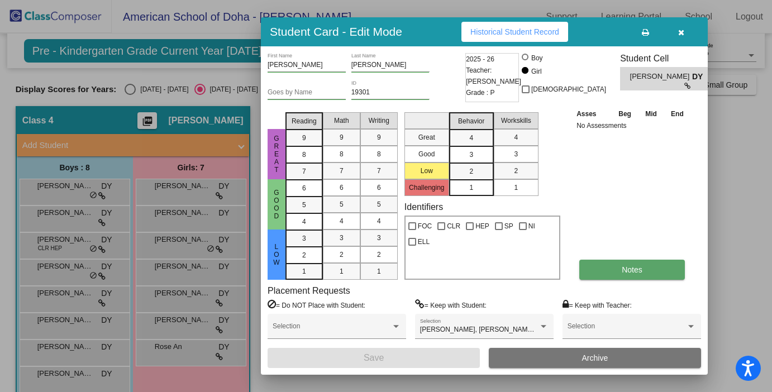
click at [601, 269] on button "Notes" at bounding box center [632, 270] width 106 height 20
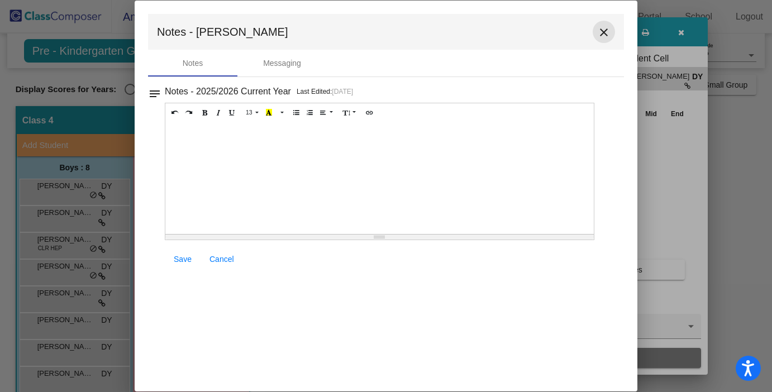
click at [607, 34] on mat-icon "close" at bounding box center [603, 32] width 13 height 13
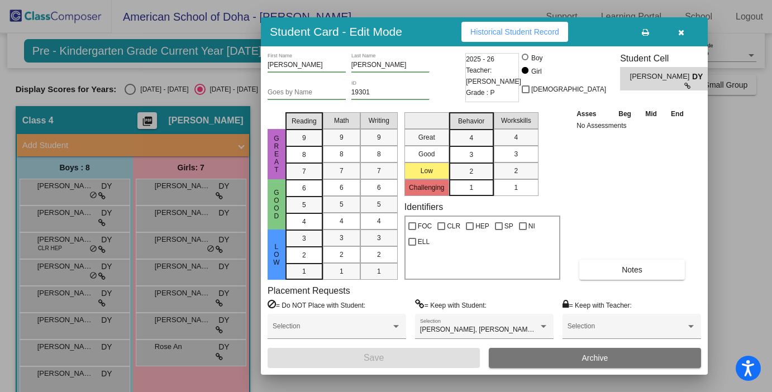
click at [173, 355] on div at bounding box center [386, 196] width 772 height 392
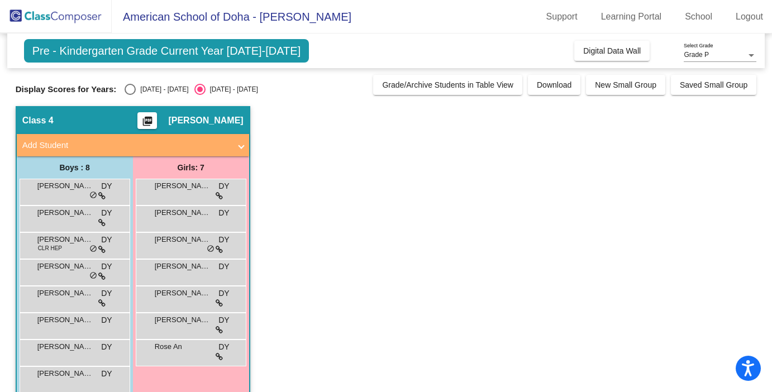
click at [173, 355] on div "Rose An DY lock do_not_disturb_alt" at bounding box center [190, 351] width 107 height 23
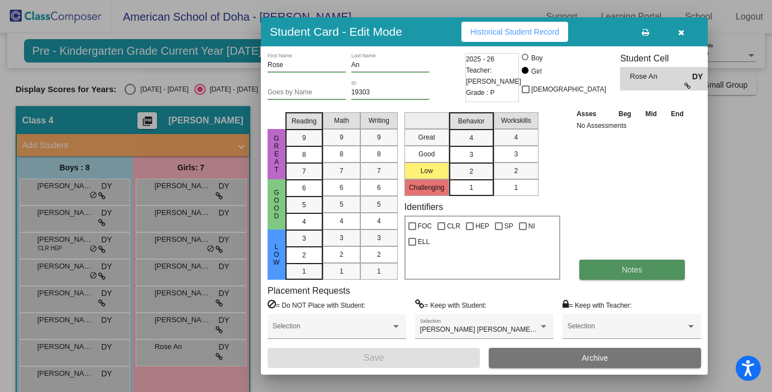
click at [633, 263] on button "Notes" at bounding box center [632, 270] width 106 height 20
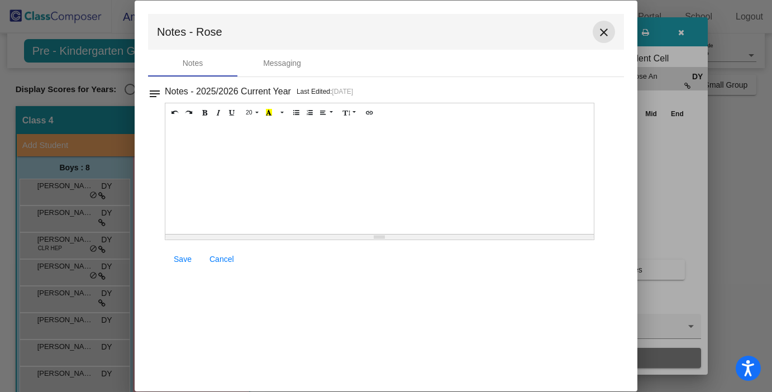
click at [604, 31] on mat-icon "close" at bounding box center [603, 32] width 13 height 13
